Goal: Understand process/instructions: Learn how to perform a task or action

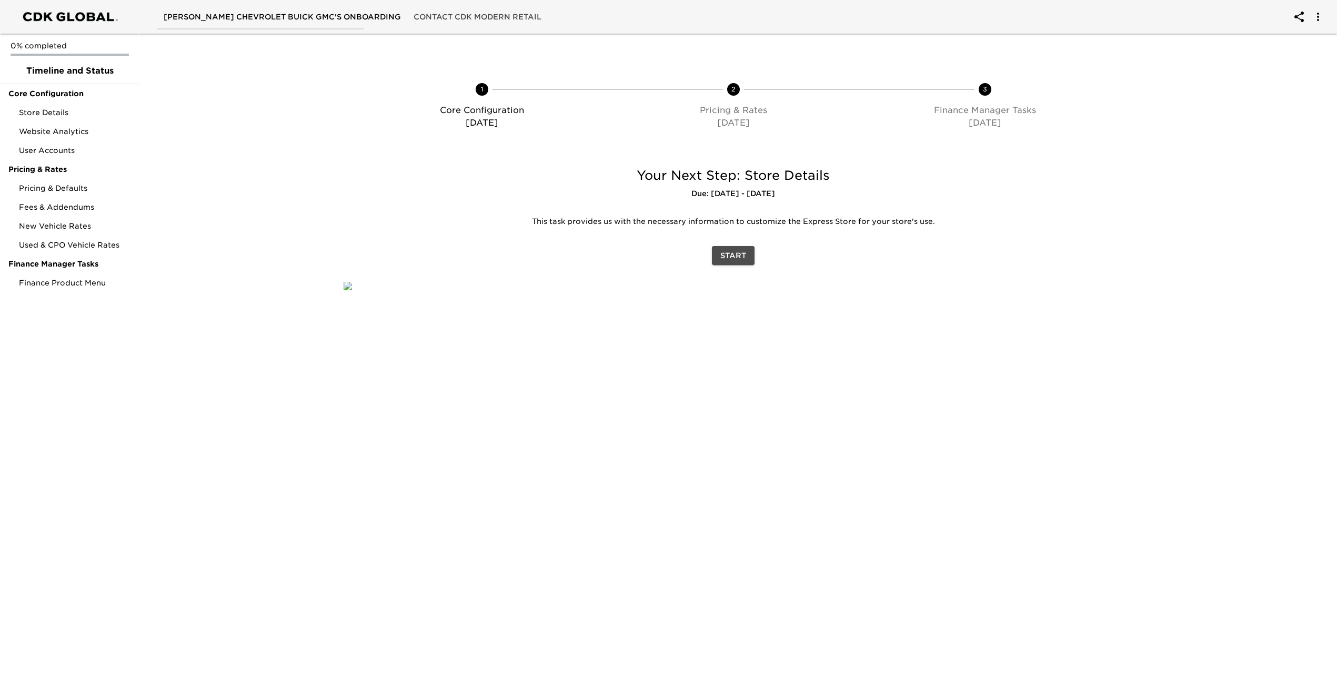
click at [735, 259] on span "Start" at bounding box center [733, 255] width 26 height 13
click at [743, 258] on span "Start" at bounding box center [733, 255] width 26 height 13
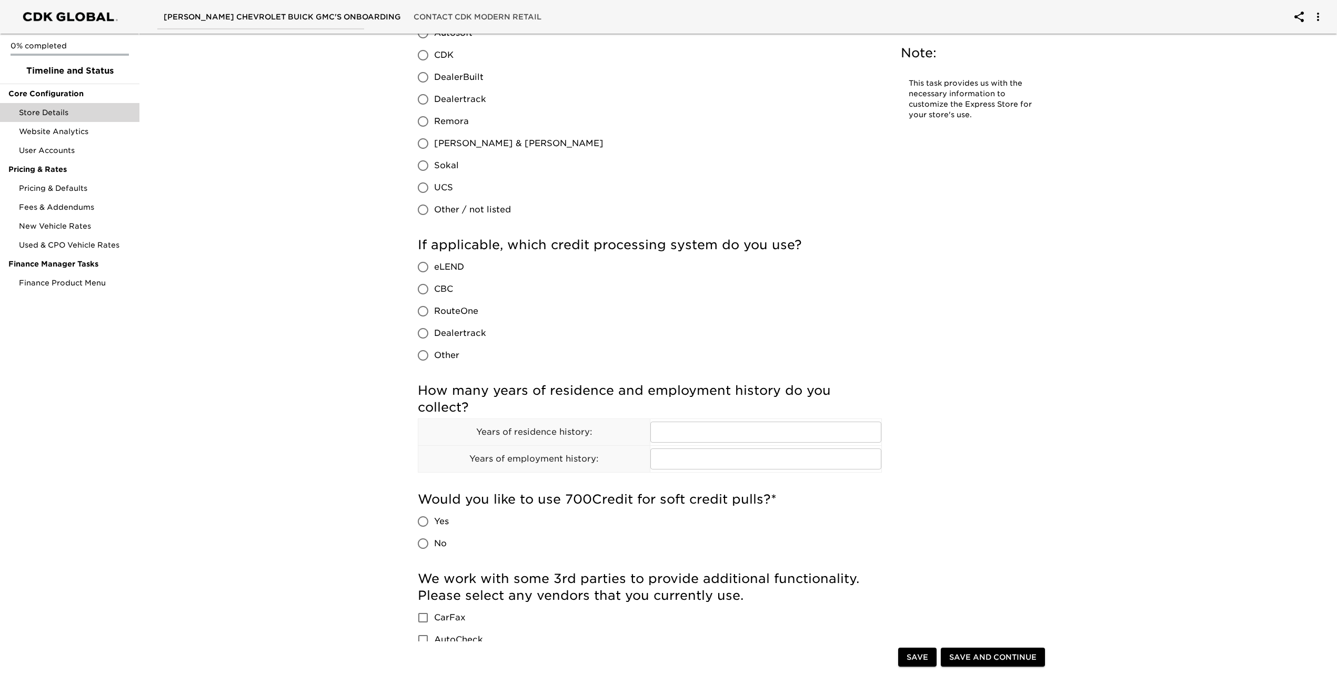
scroll to position [867, 0]
